Goal: Information Seeking & Learning: Check status

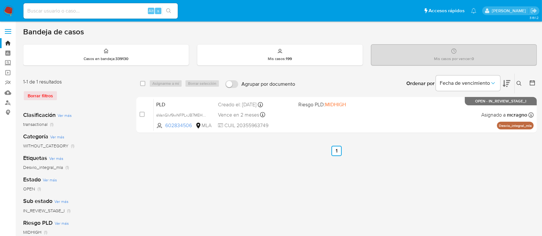
click at [517, 83] on button at bounding box center [520, 84] width 11 height 8
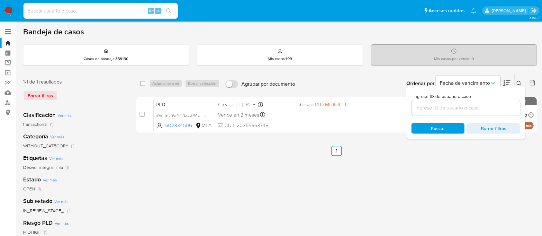
click at [494, 110] on input at bounding box center [466, 108] width 109 height 8
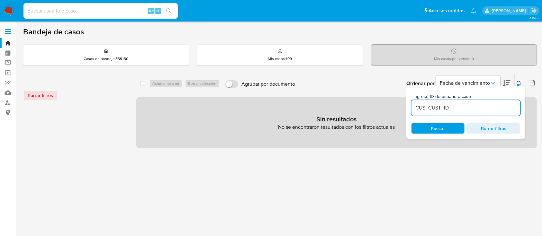
click at [470, 114] on div "CUS_CUST_ID" at bounding box center [466, 107] width 109 height 15
click at [442, 106] on input "CUS_CUST_ID" at bounding box center [466, 108] width 109 height 8
drag, startPoint x: 463, startPoint y: 107, endPoint x: 394, endPoint y: 107, distance: 69.2
click at [394, 107] on div "select-all-cases-checkbox Asignarme a mí Borrar selección Agrupar por documento…" at bounding box center [336, 110] width 401 height 75
paste input "29778102"
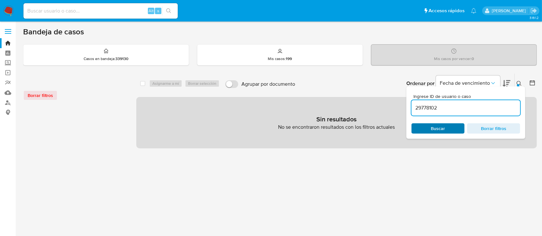
type input "29778102"
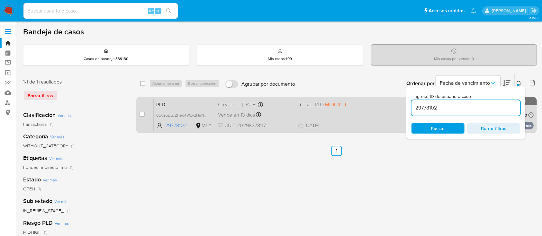
drag, startPoint x: 519, startPoint y: 83, endPoint x: 467, endPoint y: 112, distance: 59.5
click at [519, 84] on button at bounding box center [520, 84] width 11 height 8
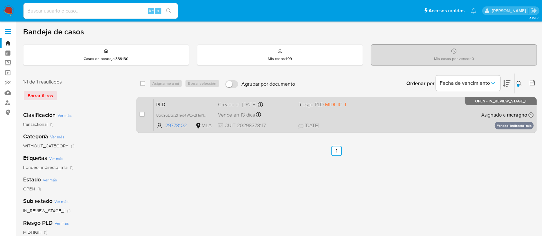
click at [420, 116] on div "PLD 8qkGuDgxZfTed4Wzv2HaNXiq 29778102 MLA Riesgo PLD: MIDHIGH Creado el: [DATE]…" at bounding box center [344, 115] width 380 height 32
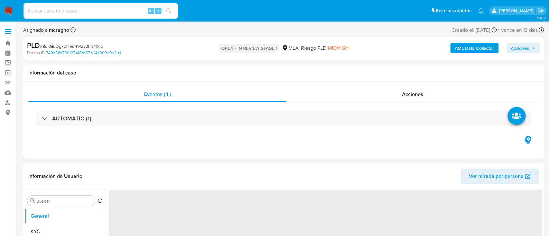
select select "10"
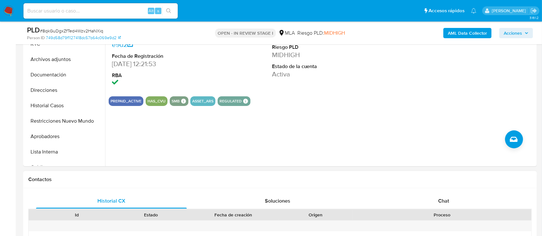
scroll to position [171, 0]
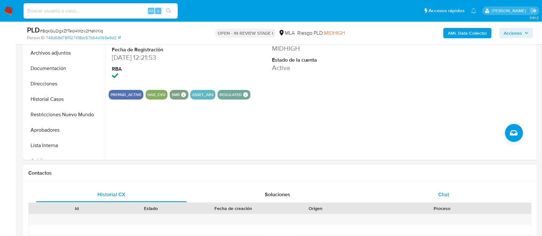
click at [454, 194] on div "Chat" at bounding box center [444, 194] width 151 height 15
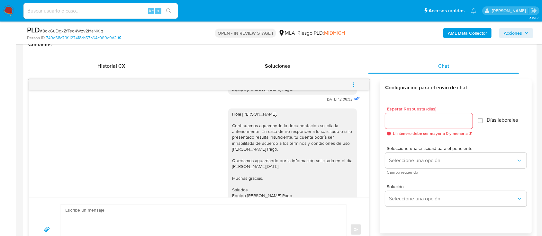
scroll to position [969, 0]
